Goal: Task Accomplishment & Management: Use online tool/utility

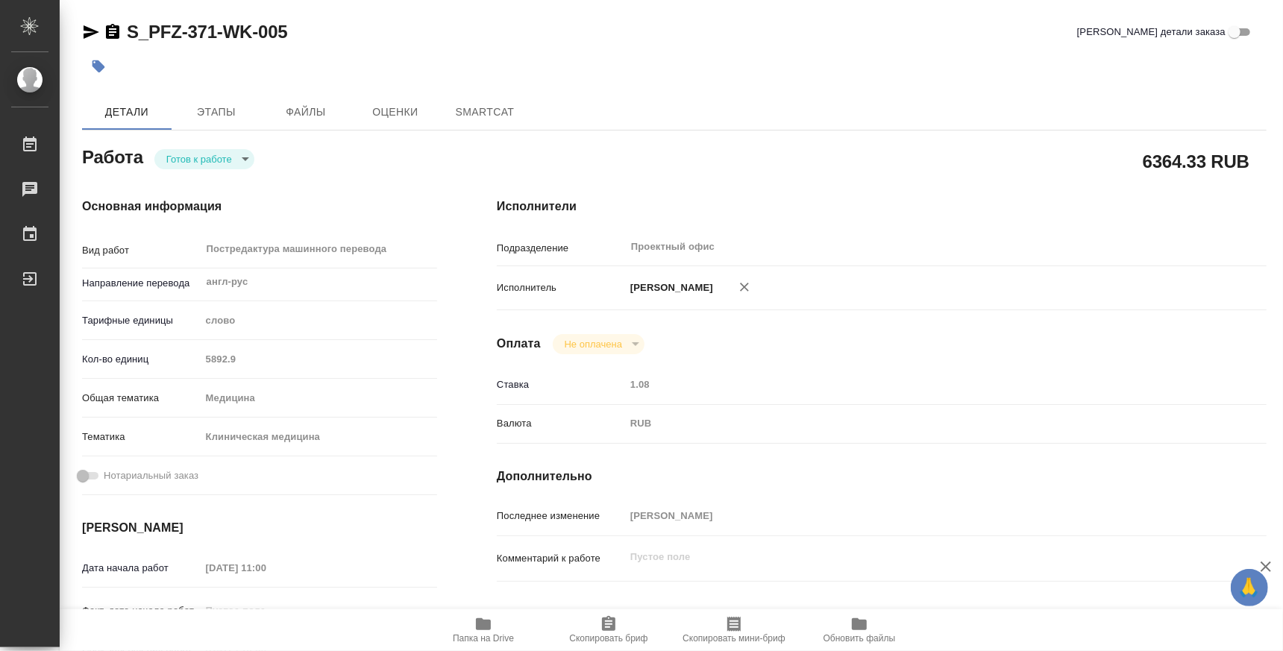
type textarea "x"
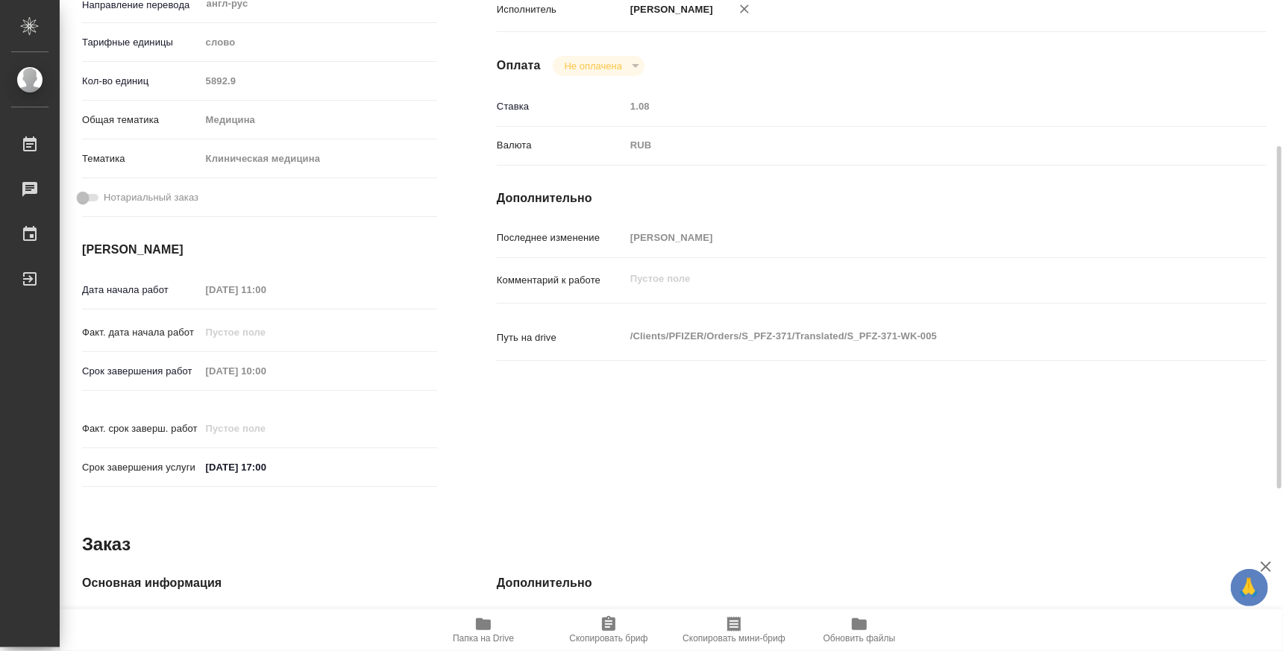
type textarea "x"
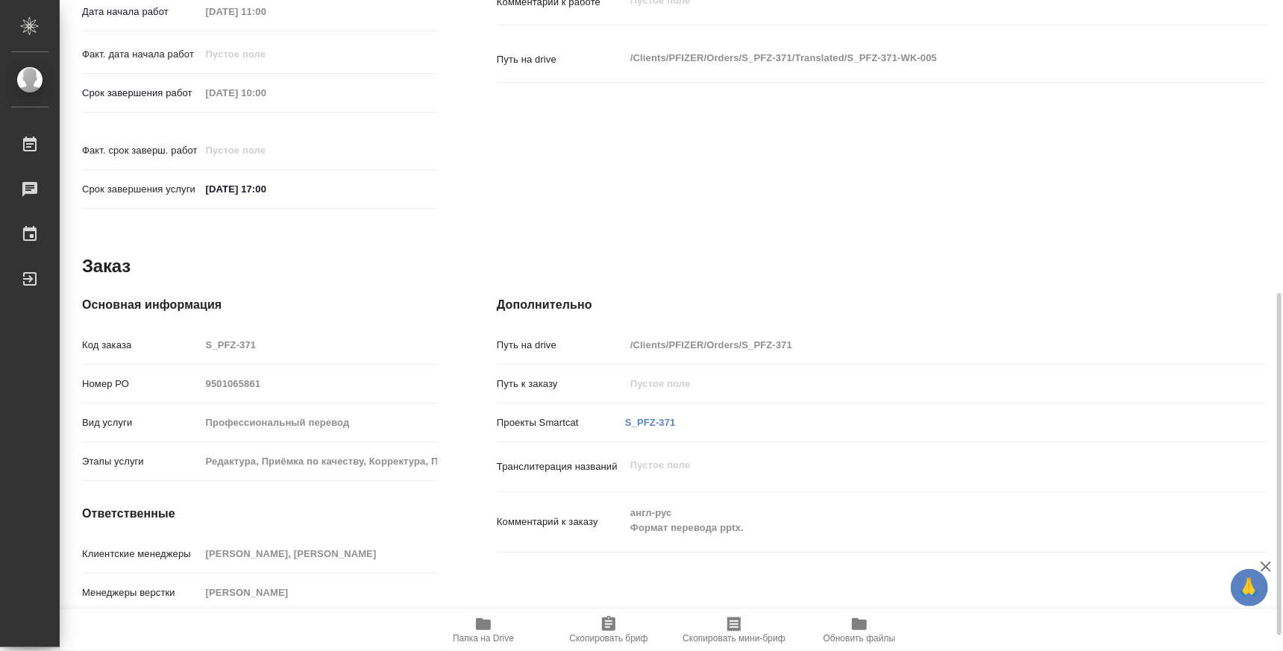
scroll to position [585, 0]
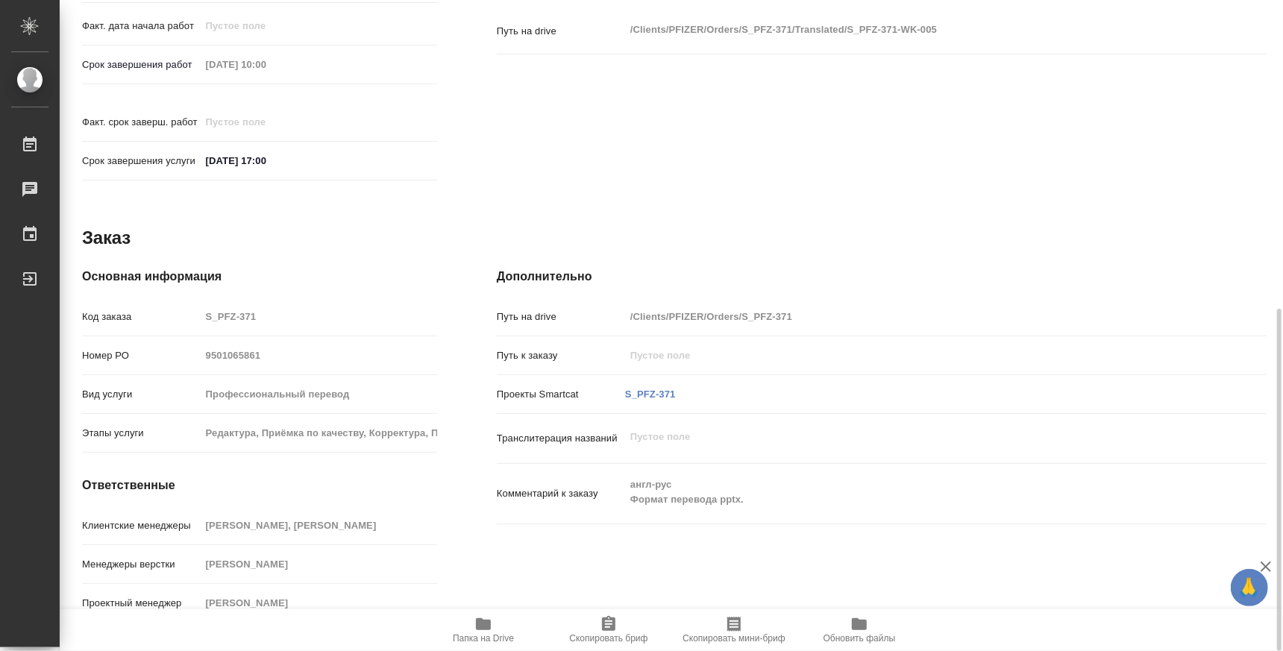
type textarea "x"
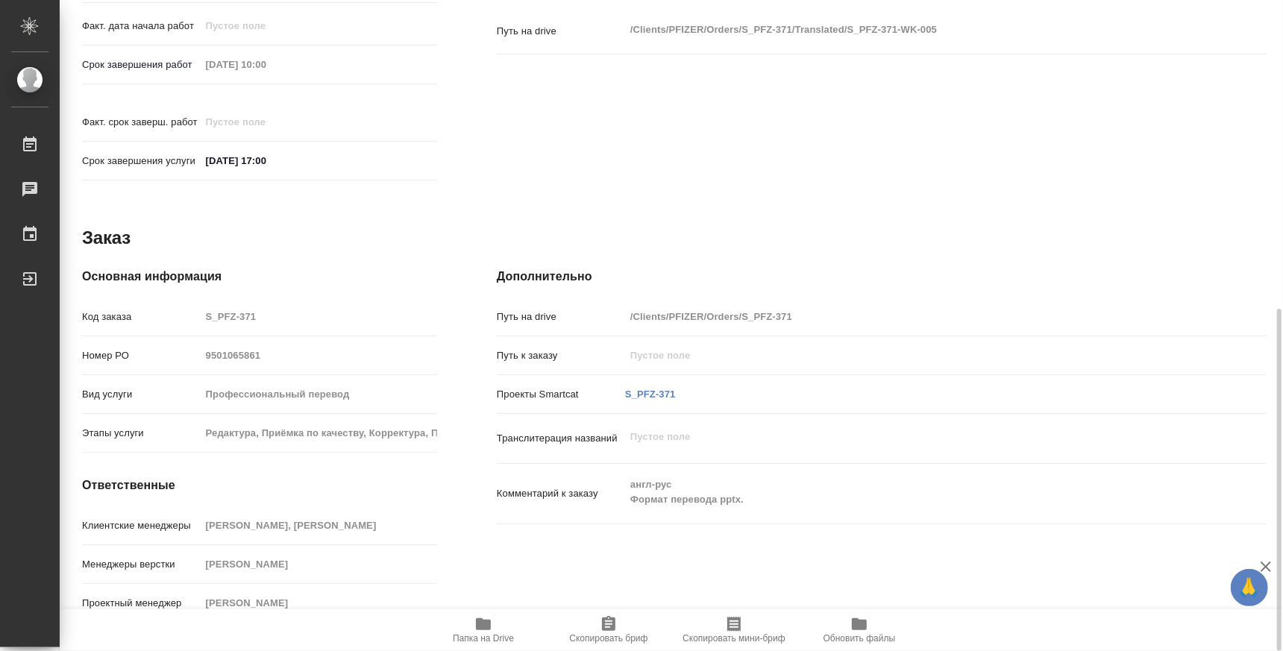
type textarea "x"
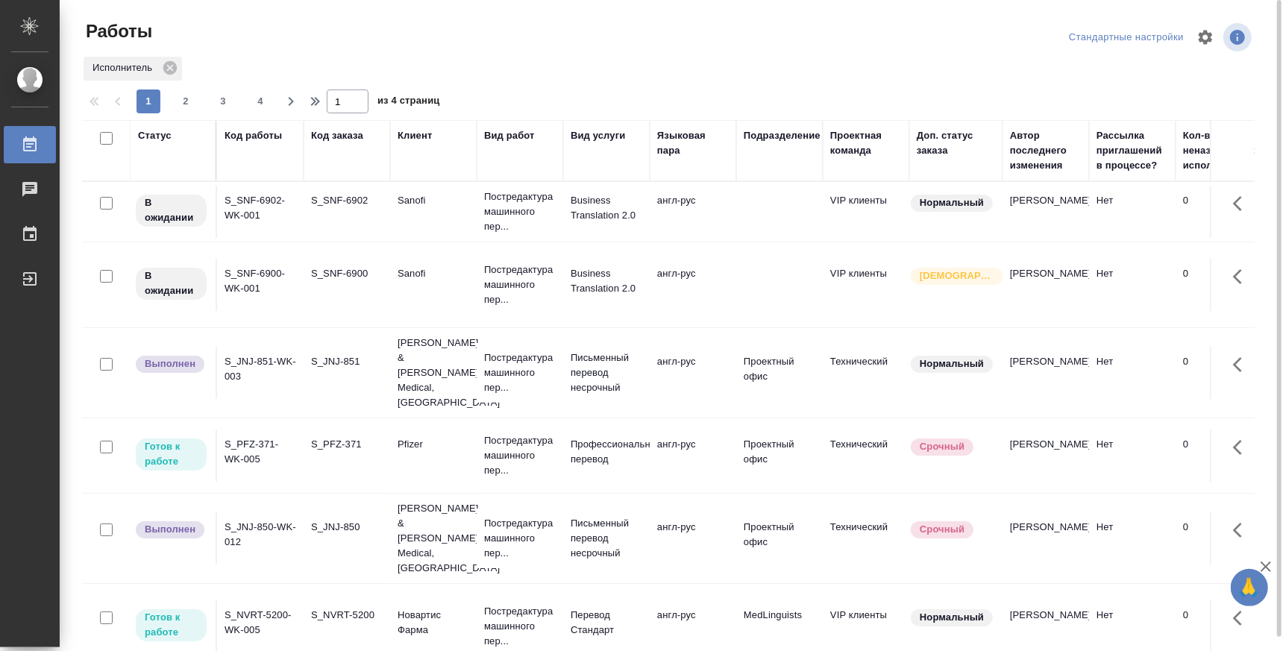
click at [280, 513] on td "S_JNJ-850-WK-012" at bounding box center [260, 539] width 87 height 52
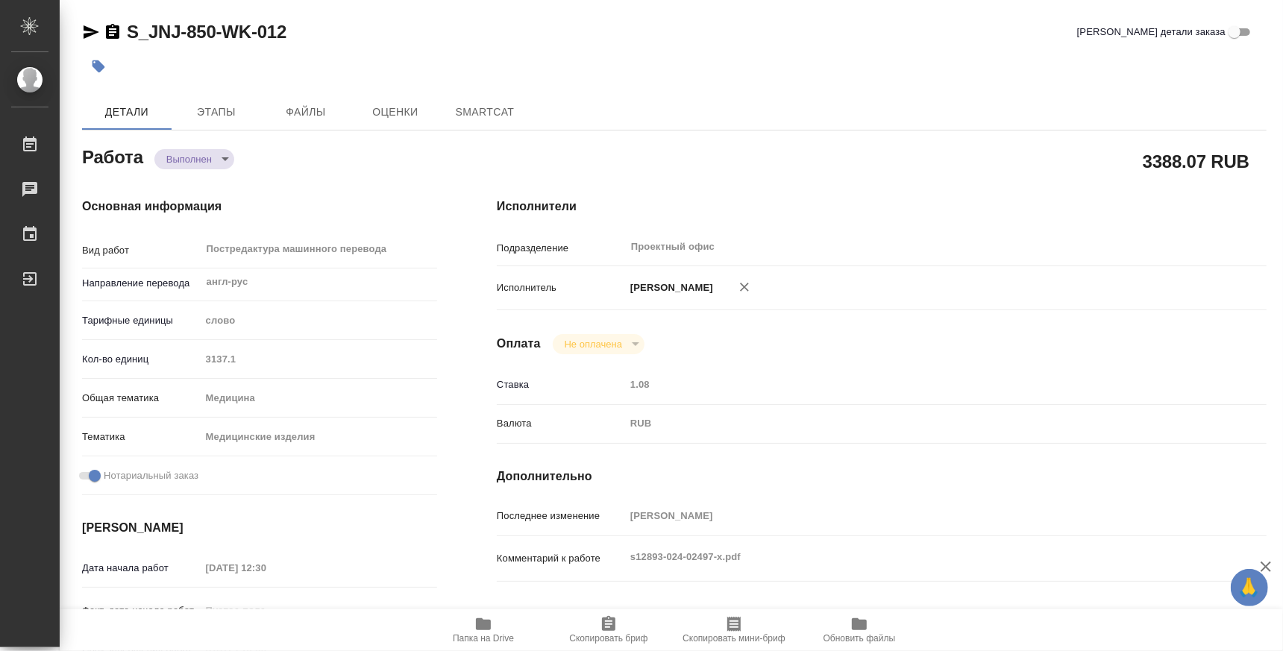
type textarea "x"
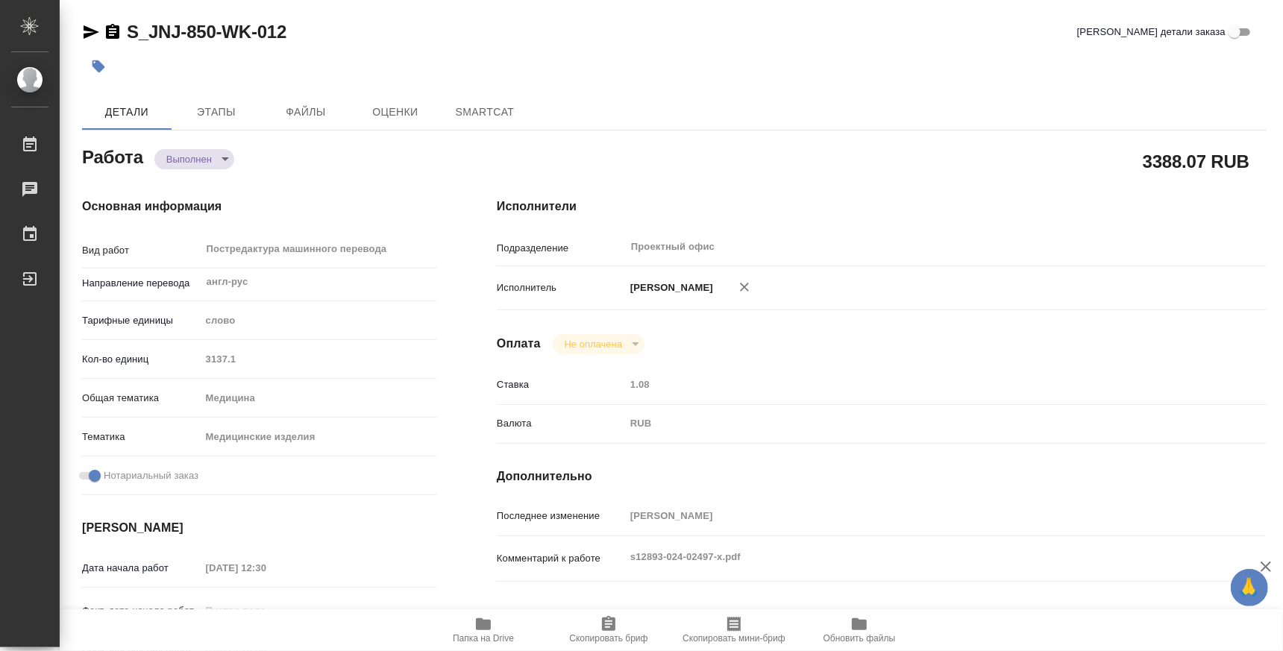
type textarea "x"
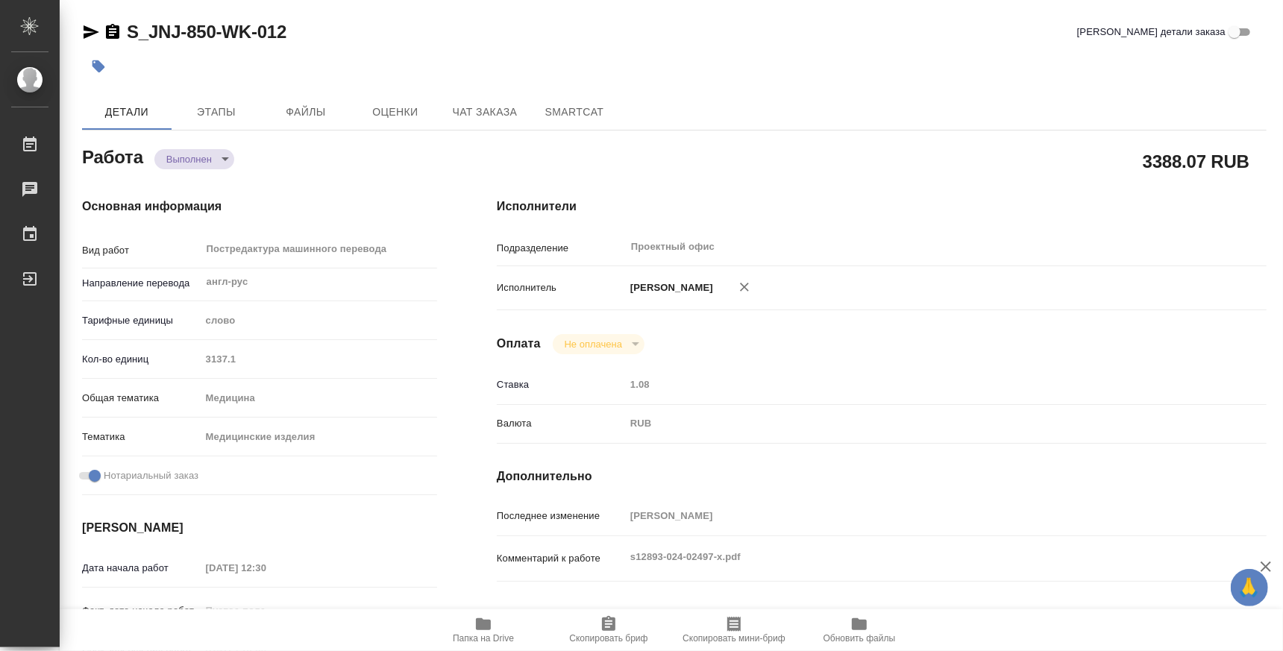
click at [485, 641] on span "Папка на Drive" at bounding box center [483, 639] width 61 height 10
type textarea "x"
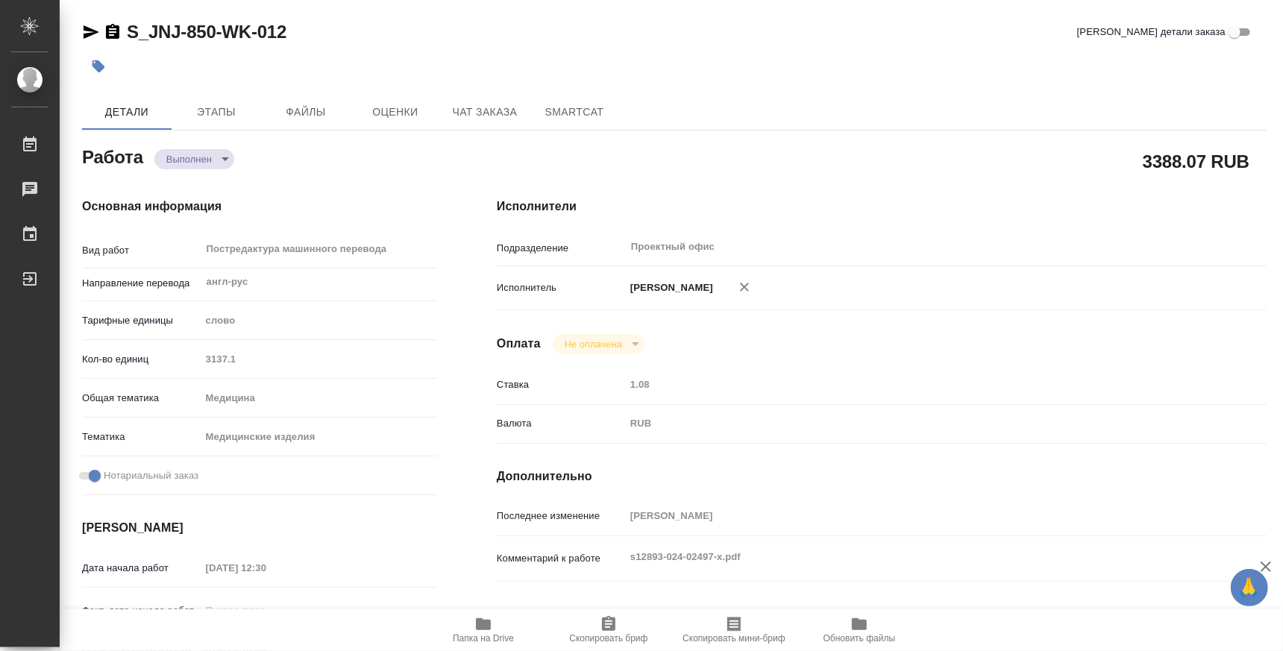
type textarea "x"
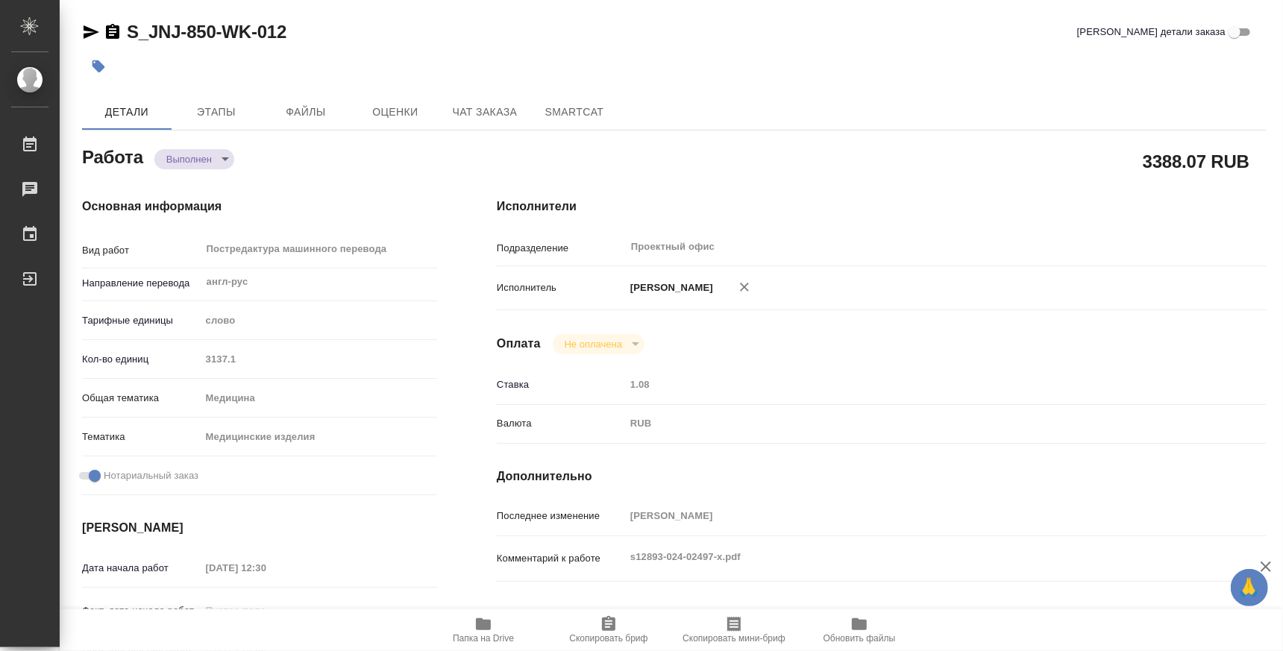
type textarea "x"
